Goal: Information Seeking & Learning: Check status

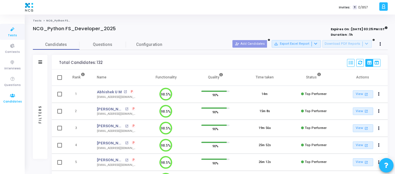
click at [12, 100] on span "Candidates" at bounding box center [12, 102] width 19 height 5
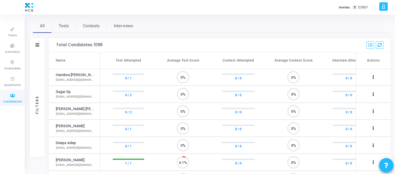
scroll to position [12, 15]
click at [40, 43] on div "Filters" at bounding box center [37, 45] width 15 height 15
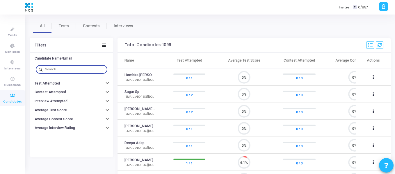
click at [69, 68] on input "text" at bounding box center [75, 69] width 60 height 3
paste input "[EMAIL_ADDRESS][DOMAIN_NAME]"
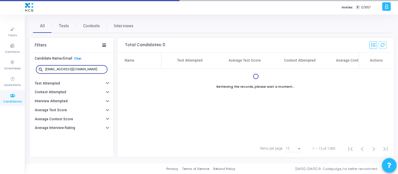
type input "[EMAIL_ADDRESS][DOMAIN_NAME]"
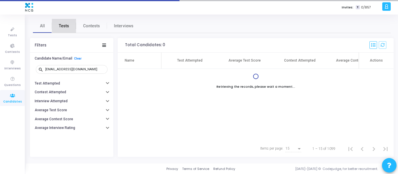
click at [68, 25] on span "Tests" at bounding box center [64, 26] width 10 height 6
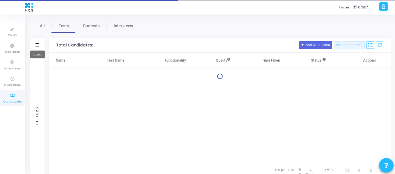
click at [39, 46] on icon at bounding box center [38, 44] width 4 height 3
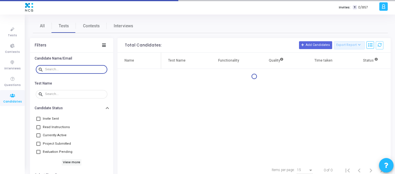
click at [64, 69] on input "text" at bounding box center [75, 69] width 60 height 3
paste input "[EMAIL_ADDRESS][DOMAIN_NAME]"
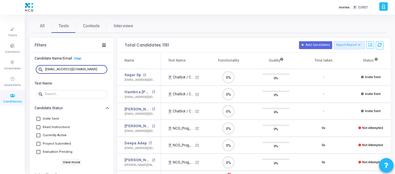
drag, startPoint x: 95, startPoint y: 70, endPoint x: 40, endPoint y: 73, distance: 55.1
click at [40, 73] on div "search [EMAIL_ADDRESS][DOMAIN_NAME]" at bounding box center [72, 69] width 72 height 9
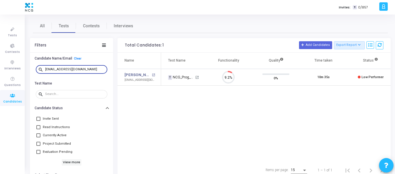
drag, startPoint x: 91, startPoint y: 70, endPoint x: 42, endPoint y: 70, distance: 48.6
click at [42, 70] on div "search [EMAIL_ADDRESS][DOMAIN_NAME]" at bounding box center [72, 69] width 72 height 9
paste input "oniavuriti04"
type input "[EMAIL_ADDRESS][DOMAIN_NAME]"
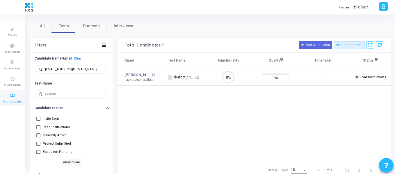
click at [210, 136] on div "Name Test Name Functionality Quality Time taken Status Actions [PERSON_NAME] op…" at bounding box center [254, 108] width 273 height 110
